Goal: Check status: Check status

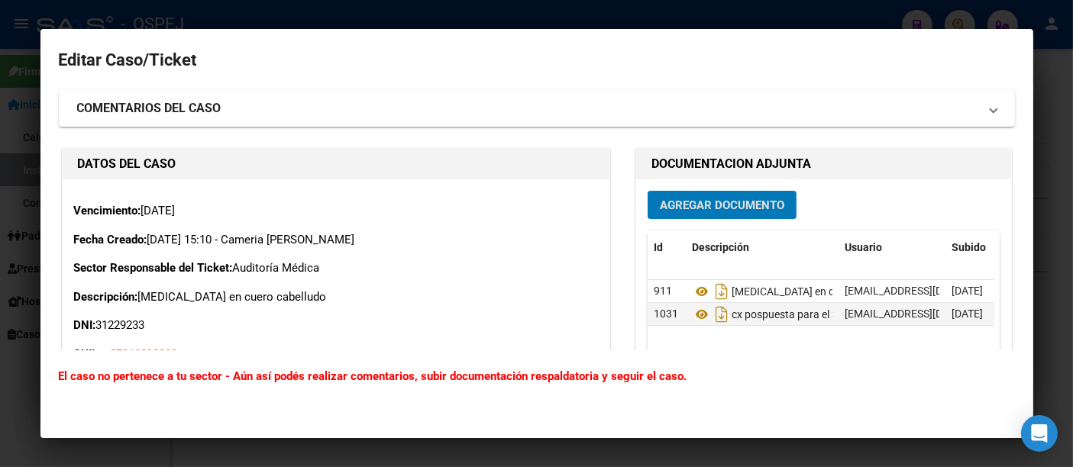
click at [645, 11] on div at bounding box center [536, 233] width 1073 height 467
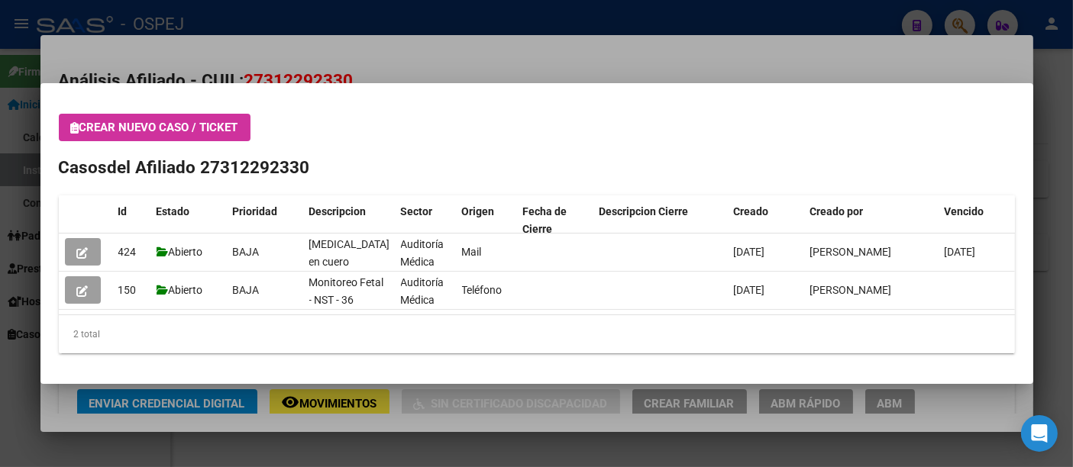
click at [503, 12] on div at bounding box center [536, 233] width 1073 height 467
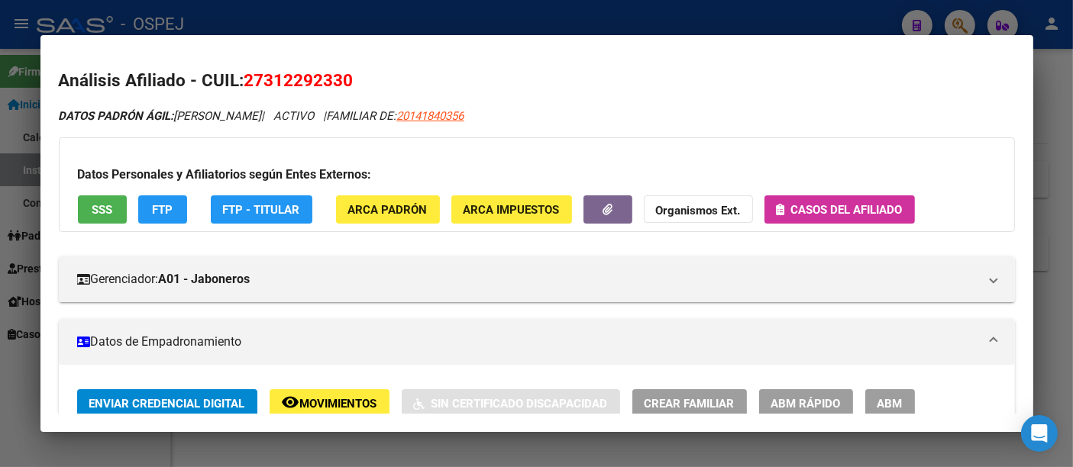
click at [449, 15] on div at bounding box center [536, 233] width 1073 height 467
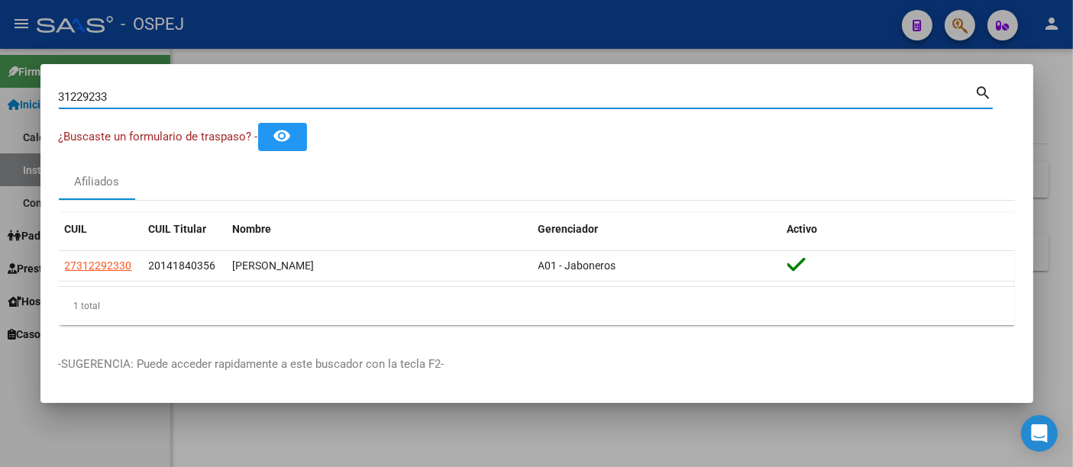
drag, startPoint x: 356, startPoint y: 101, endPoint x: 379, endPoint y: 95, distance: 23.7
click at [357, 101] on input "31229233" at bounding box center [517, 97] width 917 height 14
type input "3"
type input "95043319"
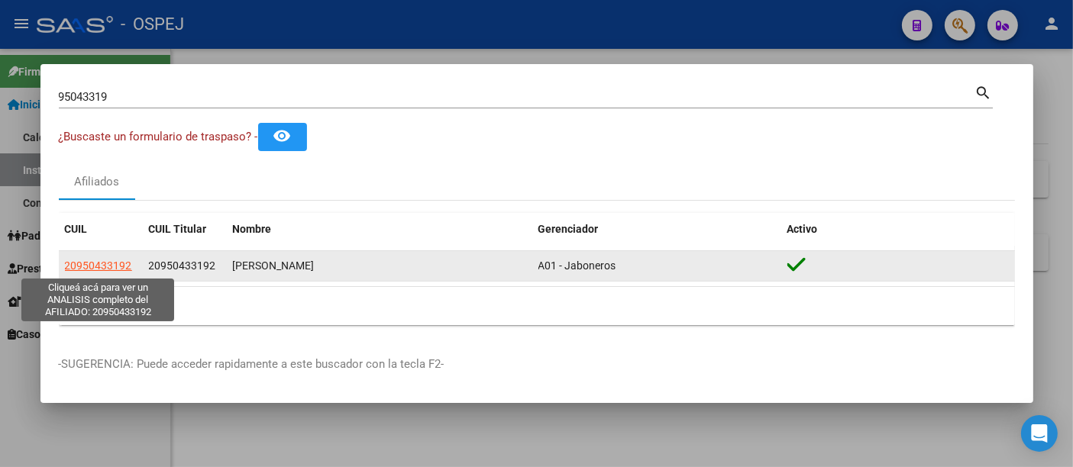
click at [102, 268] on span "20950433192" at bounding box center [98, 266] width 67 height 12
type textarea "20950433192"
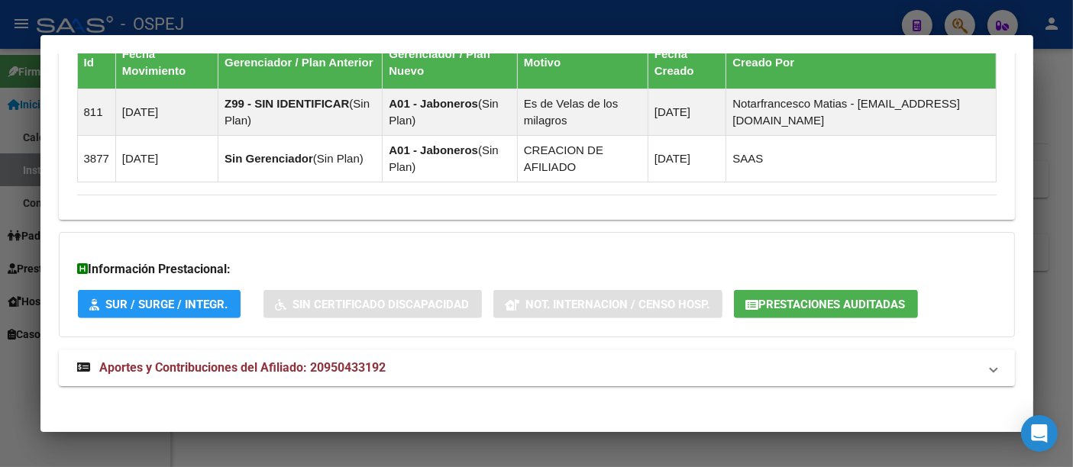
scroll to position [1043, 0]
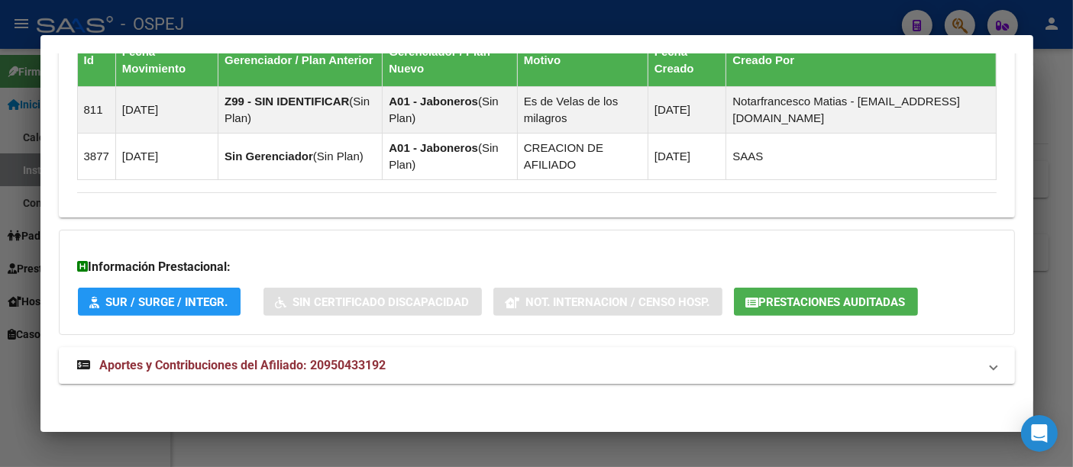
click at [787, 296] on span "Prestaciones Auditadas" at bounding box center [832, 303] width 147 height 14
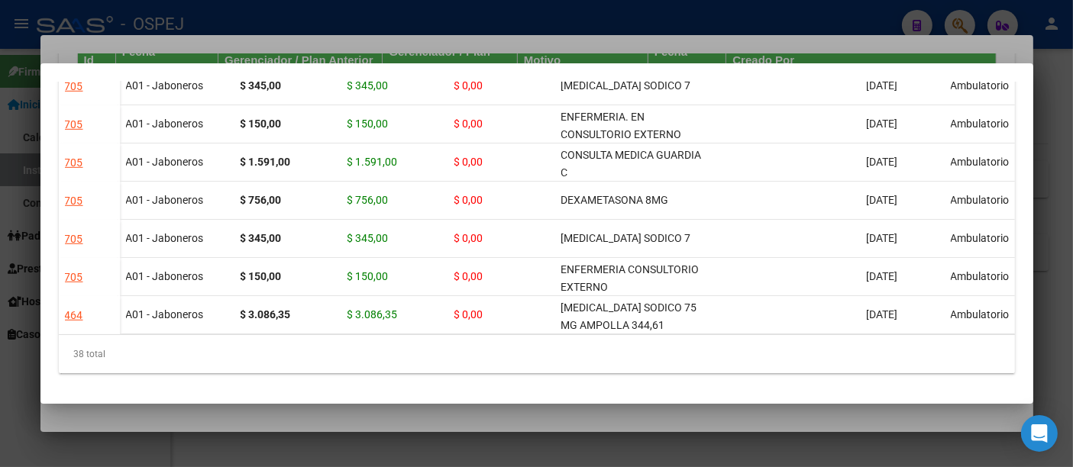
scroll to position [1151, 0]
click at [672, 23] on div at bounding box center [536, 233] width 1073 height 467
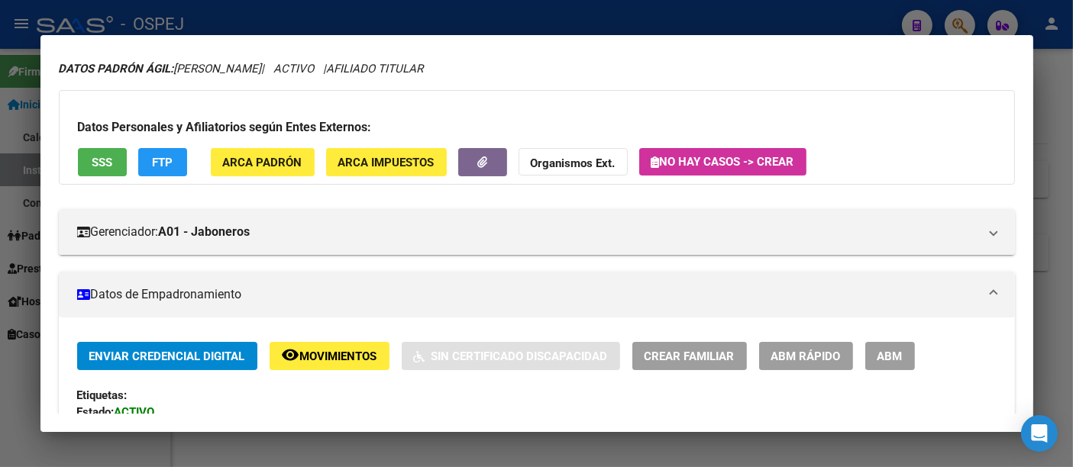
scroll to position [0, 0]
